Goal: Find specific page/section: Find specific page/section

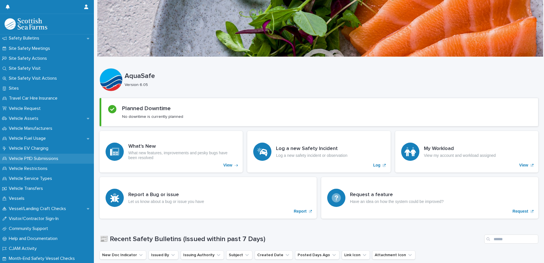
scroll to position [362, 0]
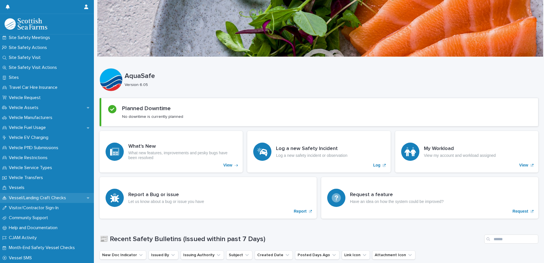
click at [56, 197] on p "Vessel/Landing Craft Checks" at bounding box center [39, 197] width 64 height 5
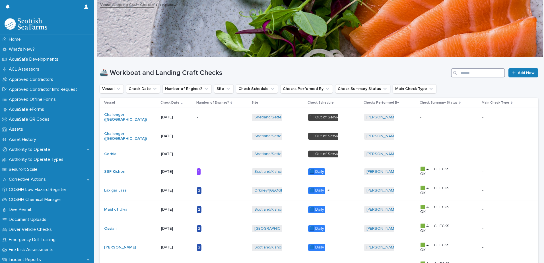
click at [459, 73] on input "Search" at bounding box center [478, 72] width 54 height 9
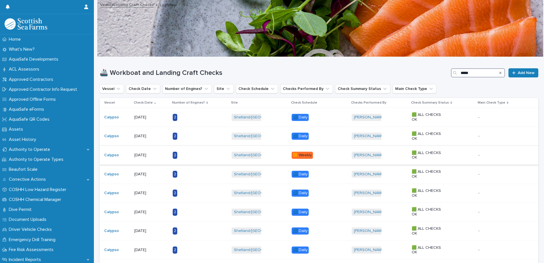
type input "*****"
click at [406, 155] on div "[PERSON_NAME] + 0" at bounding box center [378, 155] width 55 height 12
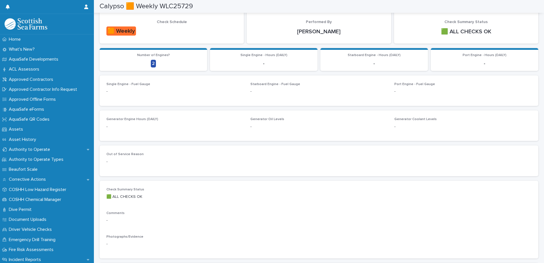
scroll to position [85, 0]
